Goal: Transaction & Acquisition: Purchase product/service

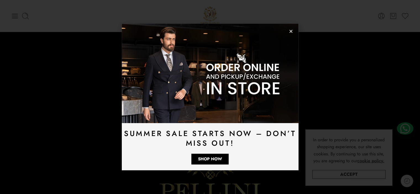
click at [291, 31] on use "Close" at bounding box center [291, 31] width 3 height 3
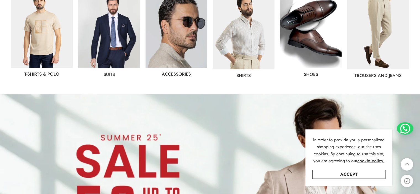
scroll to position [281, 0]
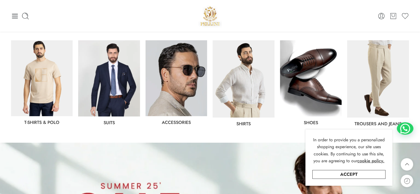
click at [46, 124] on link "T-Shirts & Polo" at bounding box center [41, 122] width 35 height 6
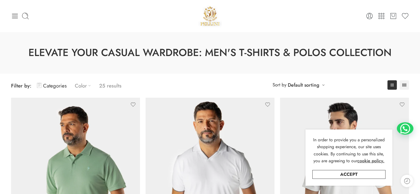
click at [80, 84] on link "Color" at bounding box center [84, 85] width 19 height 13
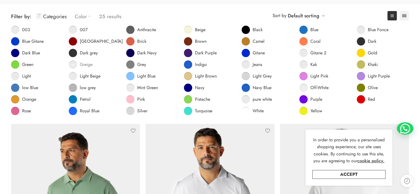
scroll to position [74, 0]
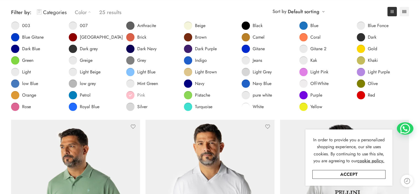
click at [128, 96] on span at bounding box center [130, 95] width 8 height 8
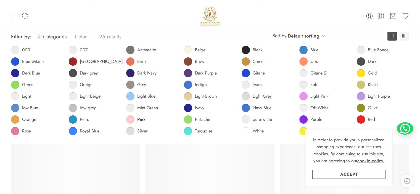
scroll to position [43, 0]
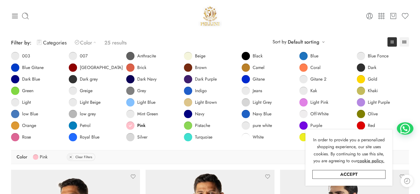
click at [88, 43] on link "Color" at bounding box center [87, 42] width 24 height 13
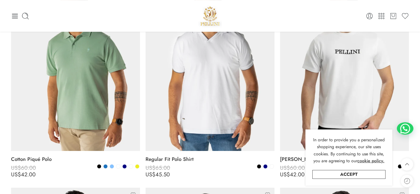
scroll to position [117, 0]
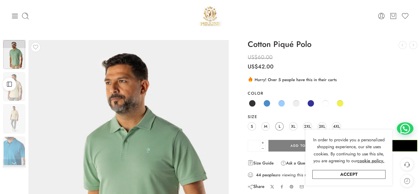
click at [280, 127] on span "L" at bounding box center [280, 126] width 2 height 7
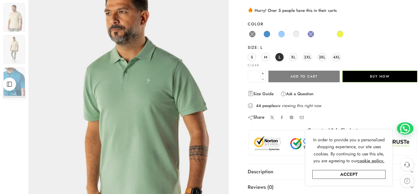
scroll to position [74, 0]
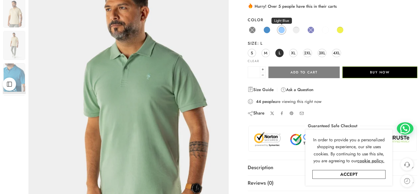
click at [280, 30] on span at bounding box center [281, 30] width 7 height 7
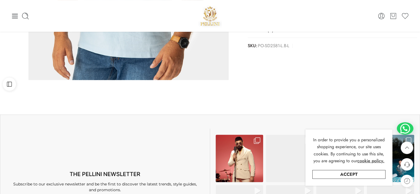
scroll to position [221, 0]
